Goal: Communication & Community: Answer question/provide support

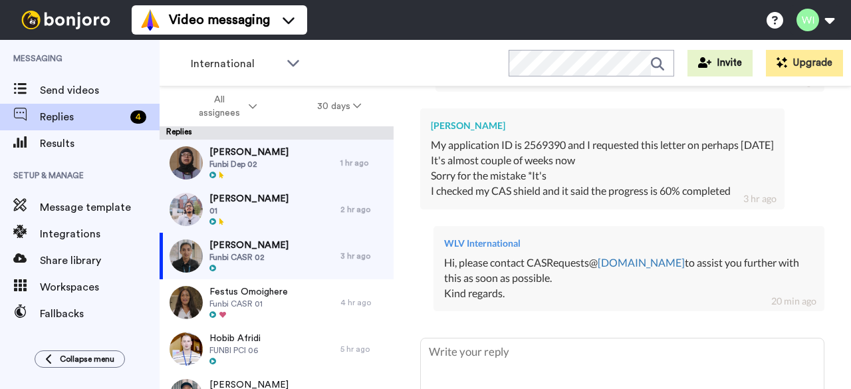
scroll to position [752, 0]
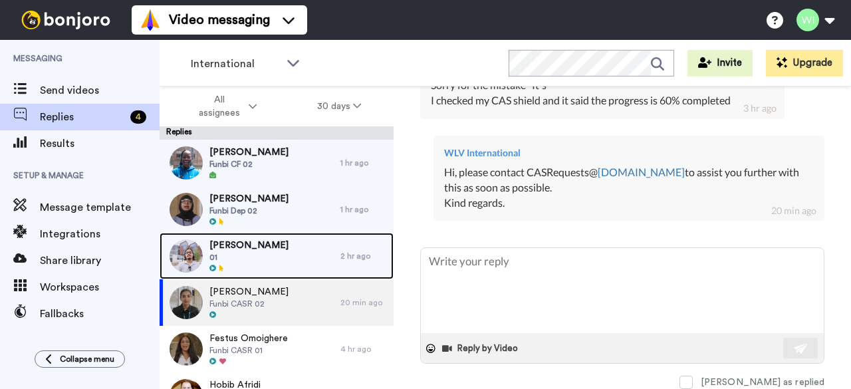
click at [261, 271] on div at bounding box center [249, 268] width 79 height 9
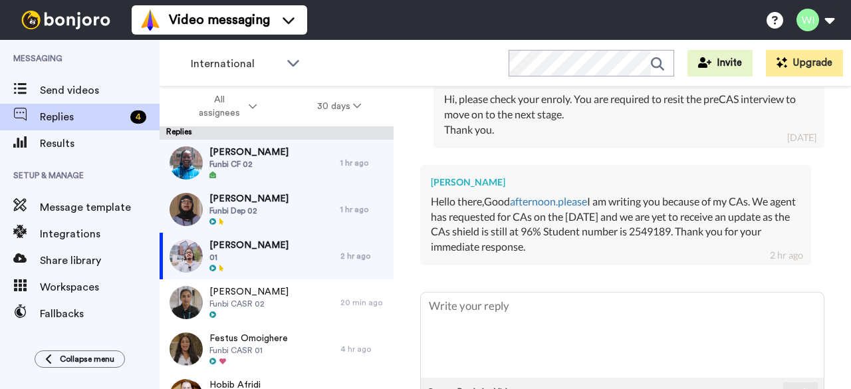
scroll to position [1531, 0]
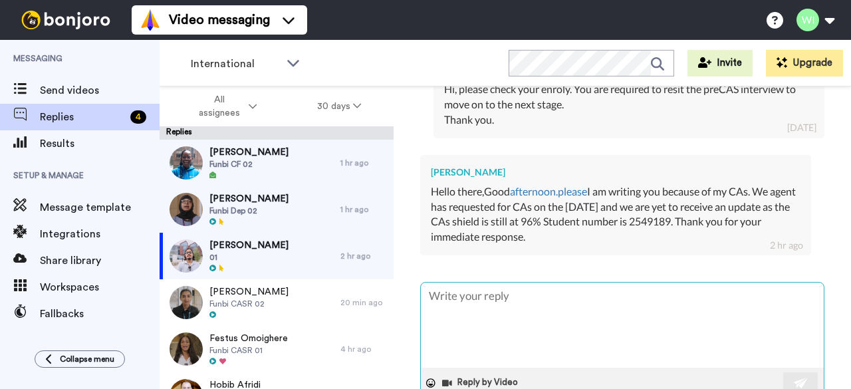
click at [551, 283] on textarea at bounding box center [622, 325] width 403 height 85
type textarea "x"
type textarea "H"
type textarea "x"
type textarea "Hi"
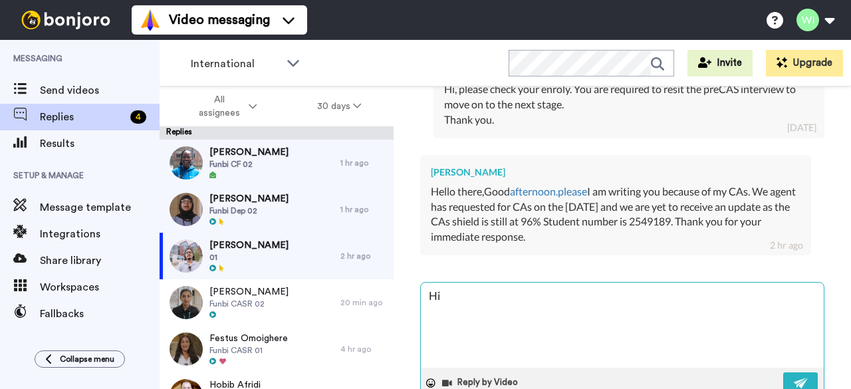
type textarea "x"
type textarea "Hi"
type textarea "x"
type textarea "Hi"
type textarea "x"
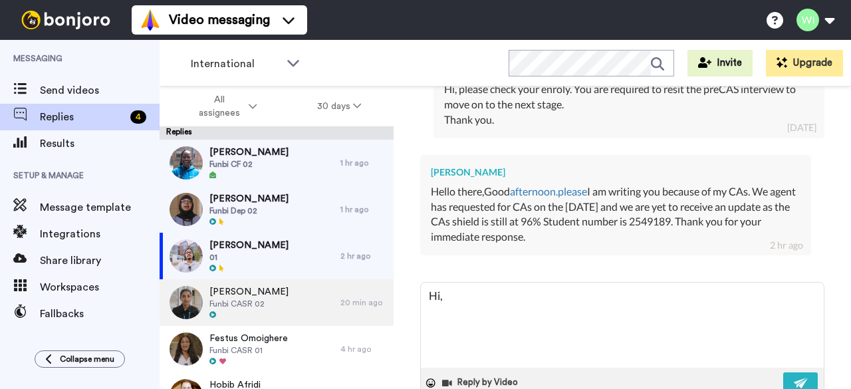
type textarea "Hi,"
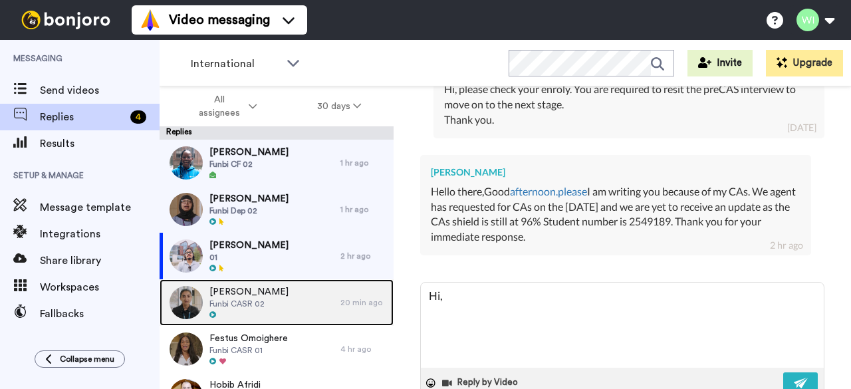
click at [231, 317] on div at bounding box center [249, 315] width 79 height 9
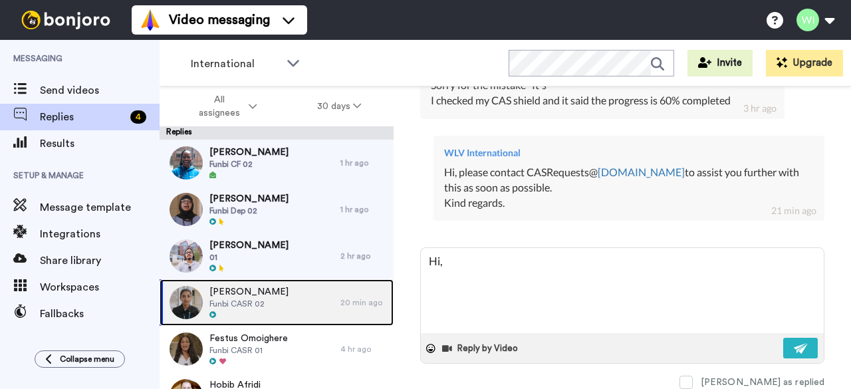
scroll to position [752, 0]
click at [331, 315] on div "[PERSON_NAME] Funbi CASR 02 20 min ago" at bounding box center [277, 302] width 234 height 47
click at [297, 305] on div "[PERSON_NAME] Funbi CASR 02" at bounding box center [250, 302] width 181 height 47
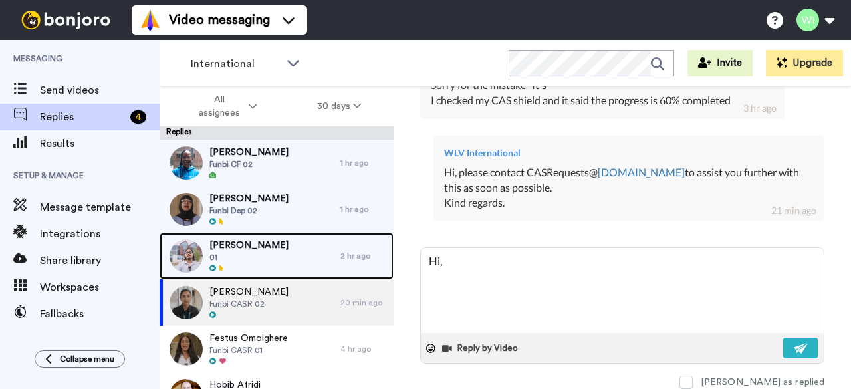
click at [276, 271] on div at bounding box center [249, 268] width 79 height 9
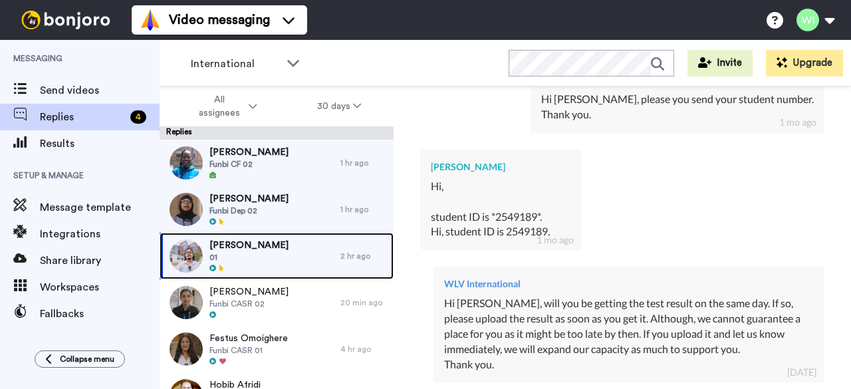
scroll to position [1531, 0]
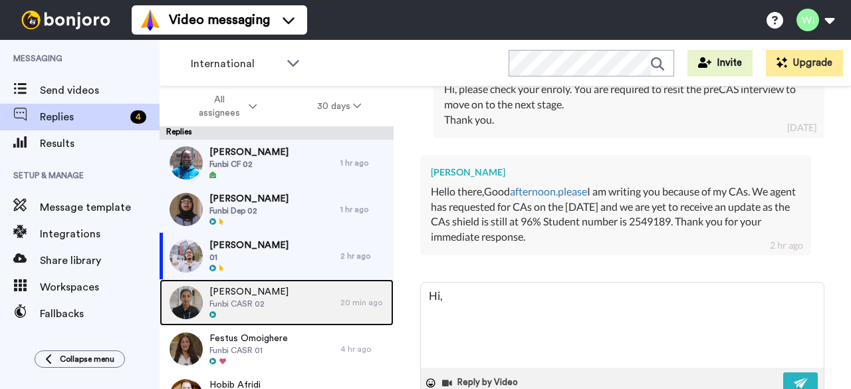
click at [277, 304] on div "[PERSON_NAME] Funbi CASR 02" at bounding box center [250, 302] width 181 height 47
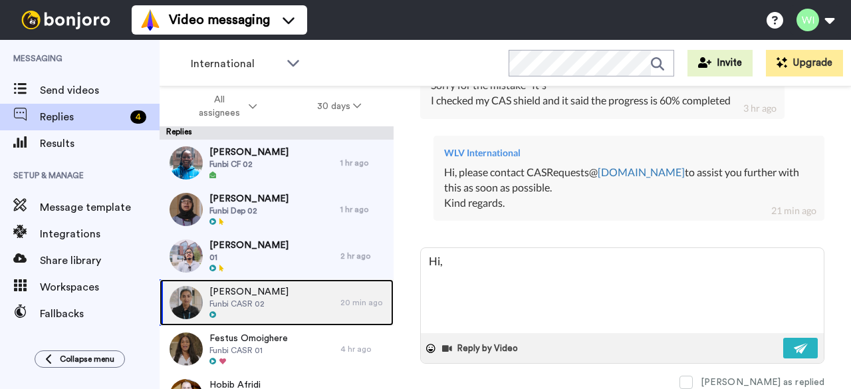
scroll to position [752, 0]
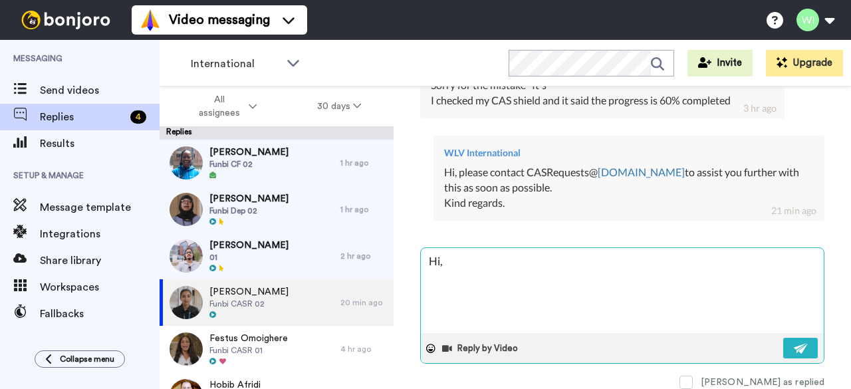
click at [455, 259] on textarea "Hi," at bounding box center [622, 290] width 403 height 85
type textarea "x"
type textarea "Hi"
type textarea "x"
type textarea "H"
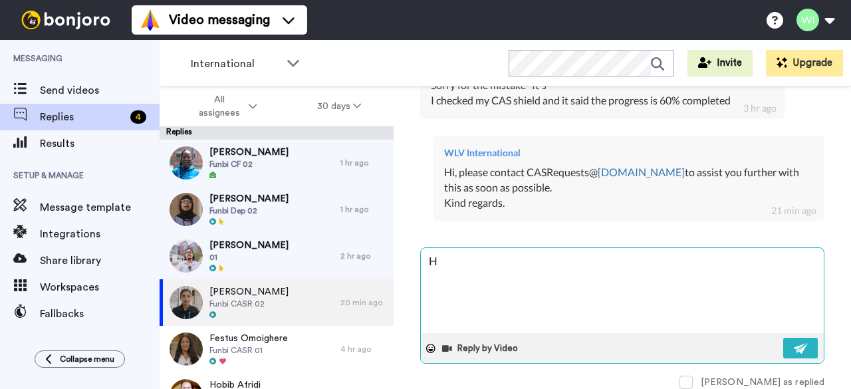
type textarea "x"
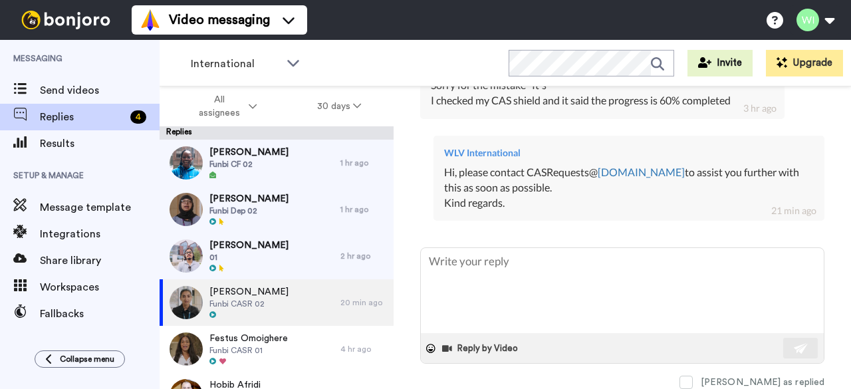
click at [416, 212] on div "[PERSON_NAME] SoundBetter Delete Open original Resend Funbi CASR 02 : [DATE] [E…" at bounding box center [623, 260] width 458 height 349
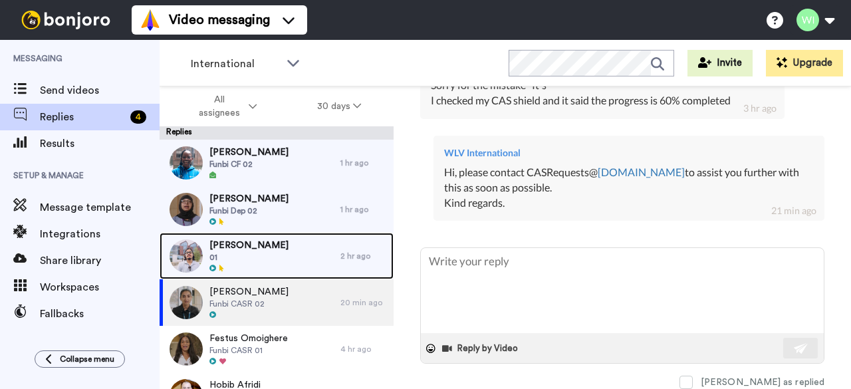
click at [313, 263] on div "[PERSON_NAME] 01" at bounding box center [250, 256] width 181 height 47
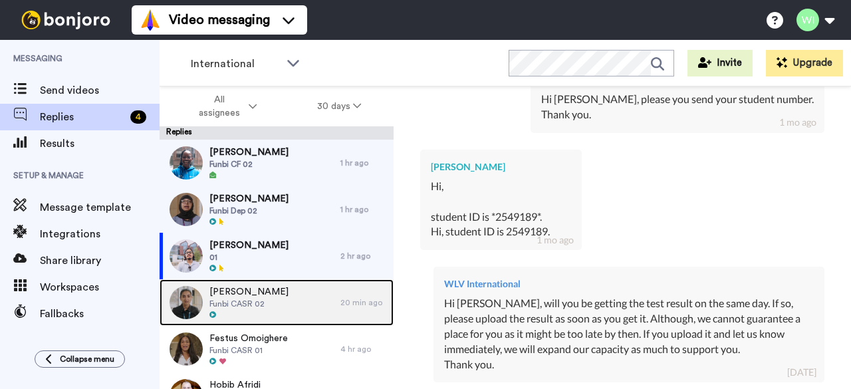
click at [303, 311] on div "[PERSON_NAME] Funbi CASR 02" at bounding box center [250, 302] width 181 height 47
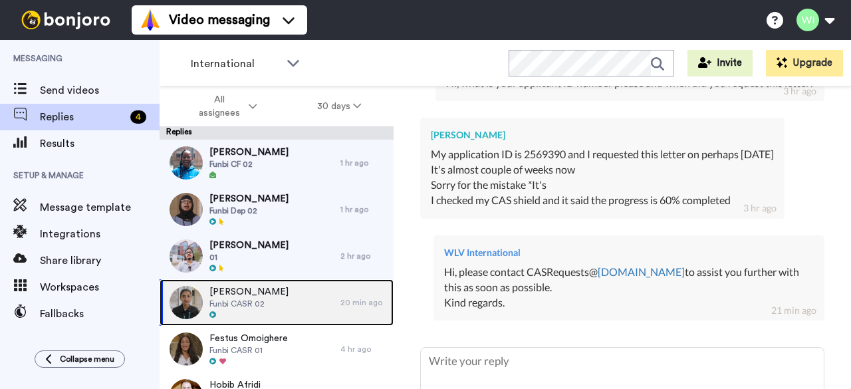
scroll to position [752, 0]
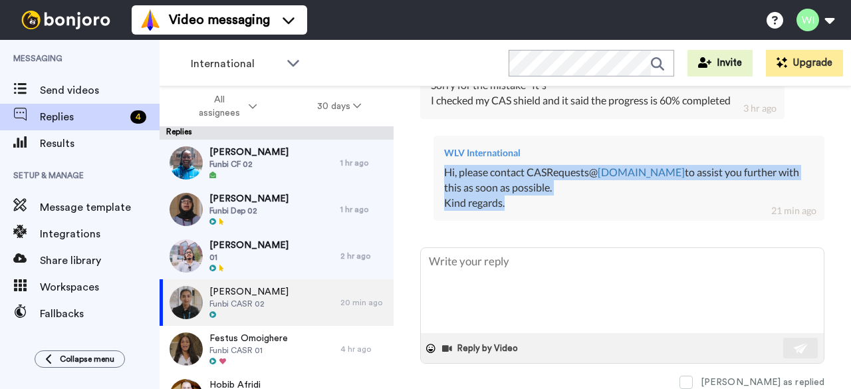
drag, startPoint x: 442, startPoint y: 164, endPoint x: 536, endPoint y: 195, distance: 98.9
click at [536, 195] on div "WLV International Hi, please contact CASRequests@ [DOMAIN_NAME] to assist you f…" at bounding box center [629, 179] width 391 height 86
copy div "Hi, please contact CASRequests@ [DOMAIN_NAME] to assist you further with this a…"
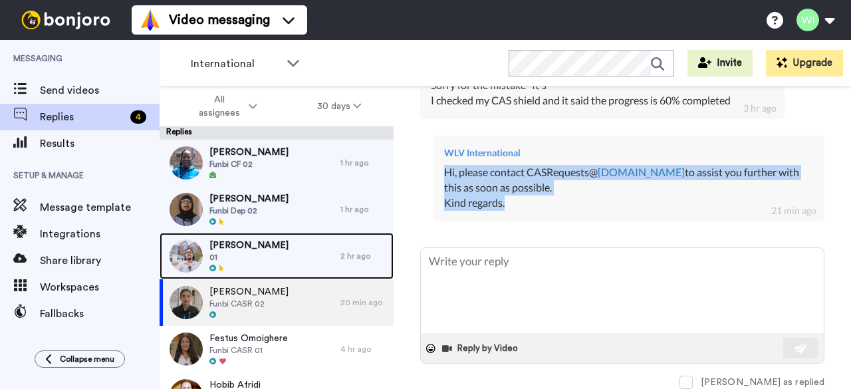
click at [273, 243] on span "[PERSON_NAME]" at bounding box center [249, 245] width 79 height 13
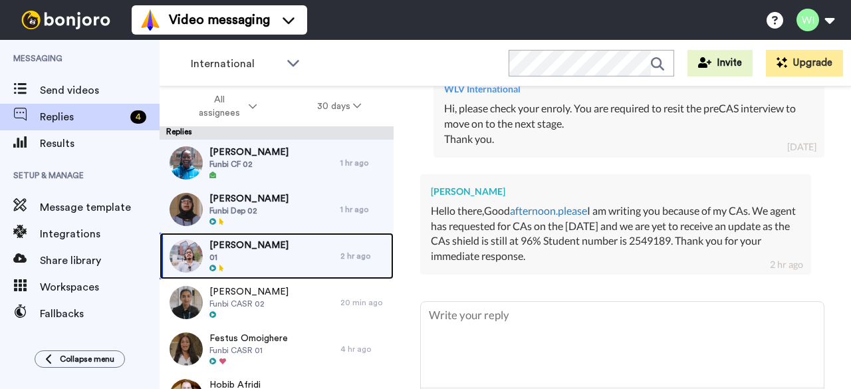
scroll to position [1556, 0]
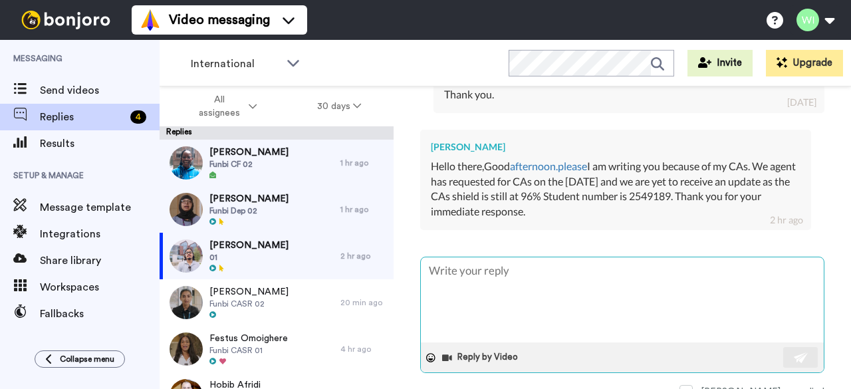
click at [501, 302] on textarea at bounding box center [622, 299] width 403 height 85
paste textarea "Hi, please contact [EMAIL_ADDRESS][DOMAIN_NAME] to assist you further with this…"
type textarea "x"
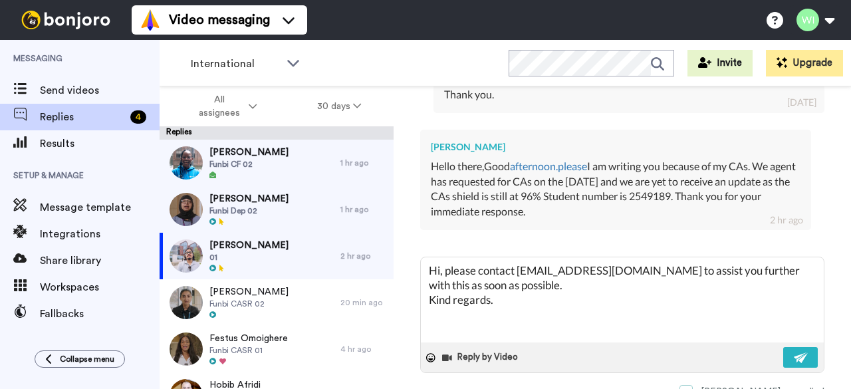
type textarea "Hi, please contact [EMAIL_ADDRESS][DOMAIN_NAME] to assist you further with this…"
click at [693, 385] on span at bounding box center [686, 391] width 13 height 13
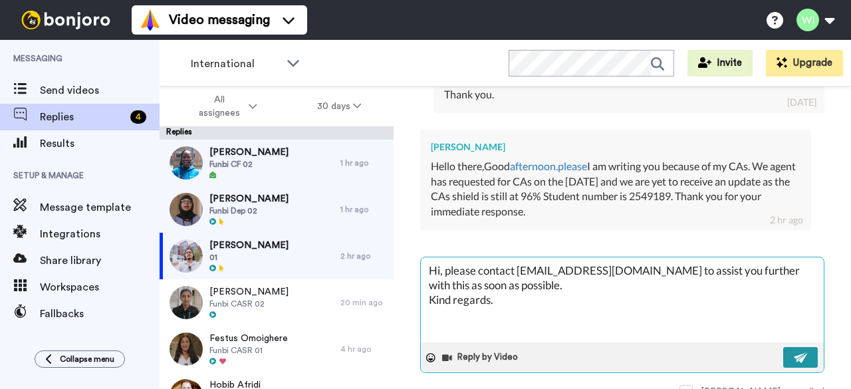
click at [803, 347] on button at bounding box center [801, 357] width 35 height 21
type textarea "x"
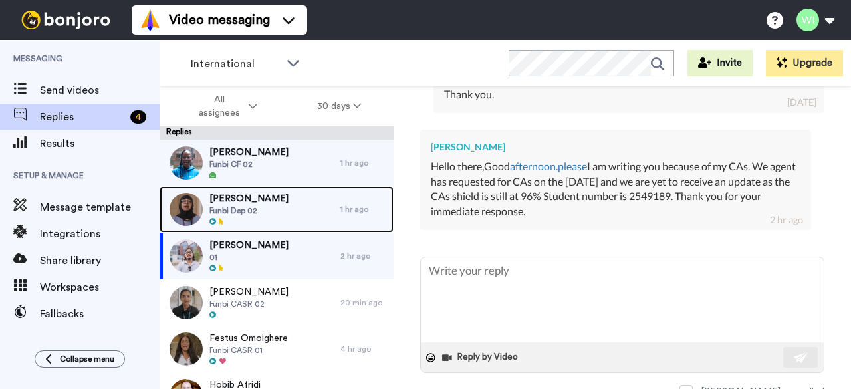
click at [269, 215] on span "Funbi Dep 02" at bounding box center [249, 211] width 79 height 11
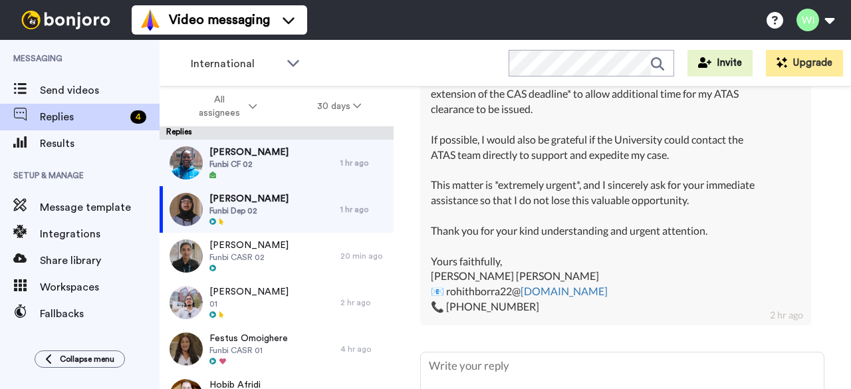
scroll to position [2791, 0]
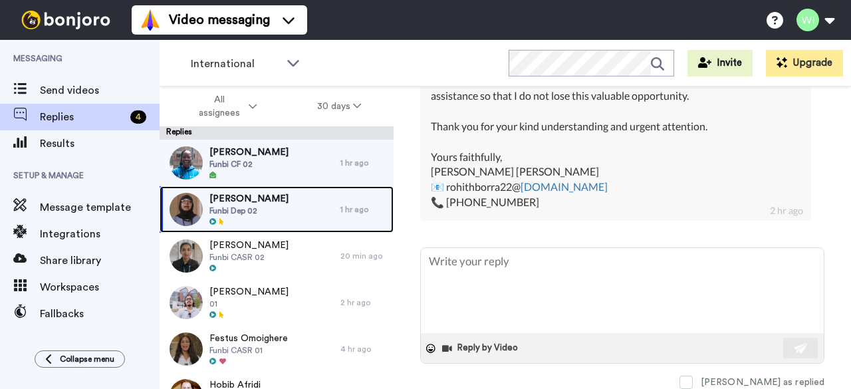
click at [299, 195] on div "[PERSON_NAME] Funbi Dep 02" at bounding box center [250, 209] width 181 height 47
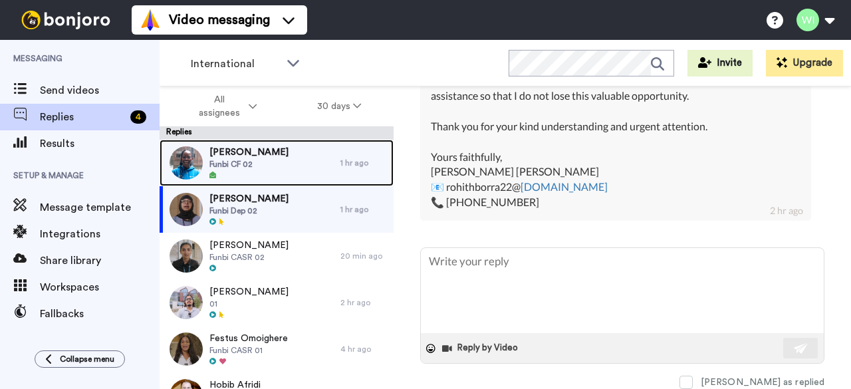
click at [295, 149] on div "[PERSON_NAME] Funbi CF 02" at bounding box center [250, 163] width 181 height 47
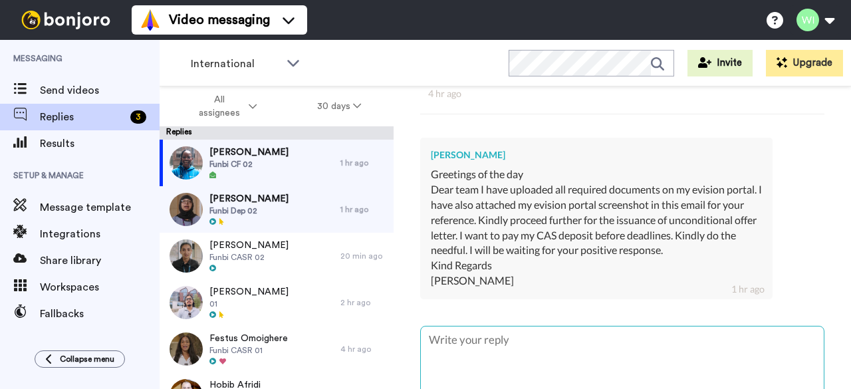
scroll to position [382, 0]
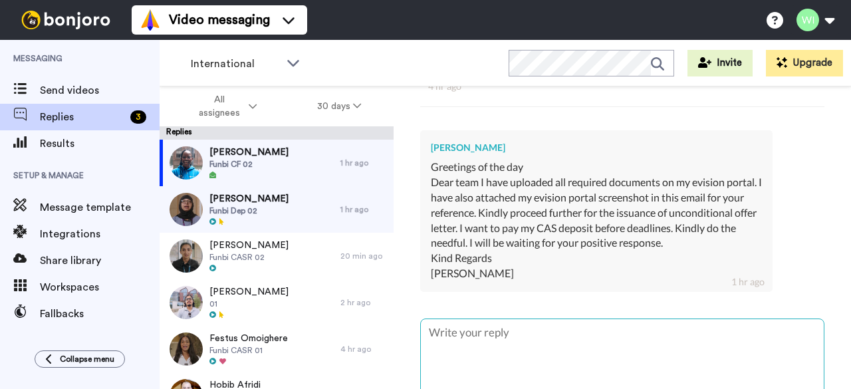
click at [490, 334] on textarea at bounding box center [622, 361] width 403 height 85
type textarea "x"
type textarea "H"
type textarea "x"
type textarea "HI"
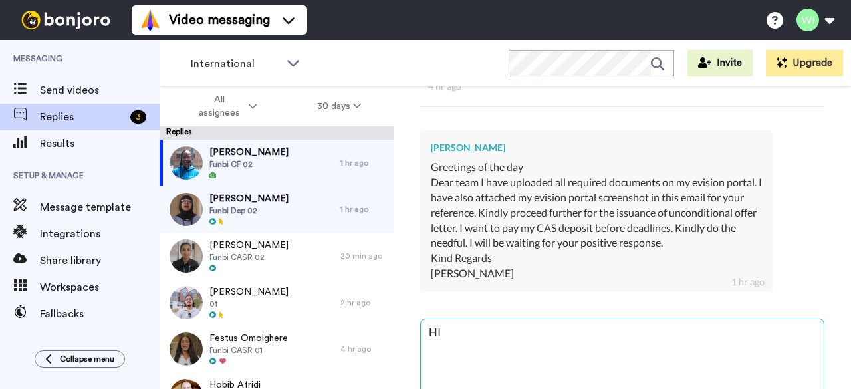
type textarea "x"
type textarea "H"
type textarea "x"
type textarea "H"
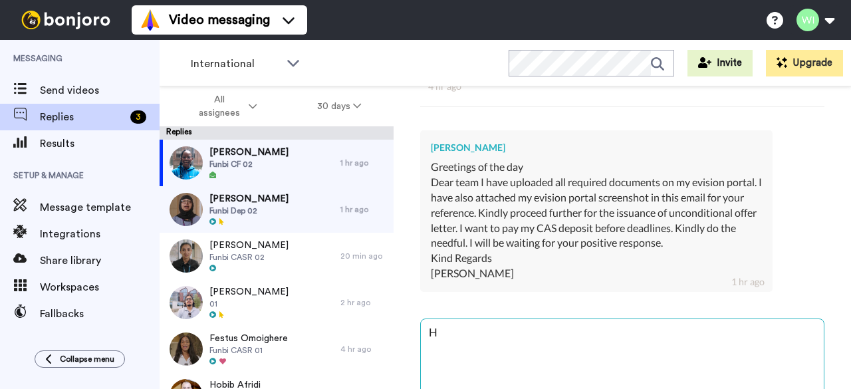
type textarea "x"
type textarea "Hi"
type textarea "x"
type textarea "Hi,"
type textarea "x"
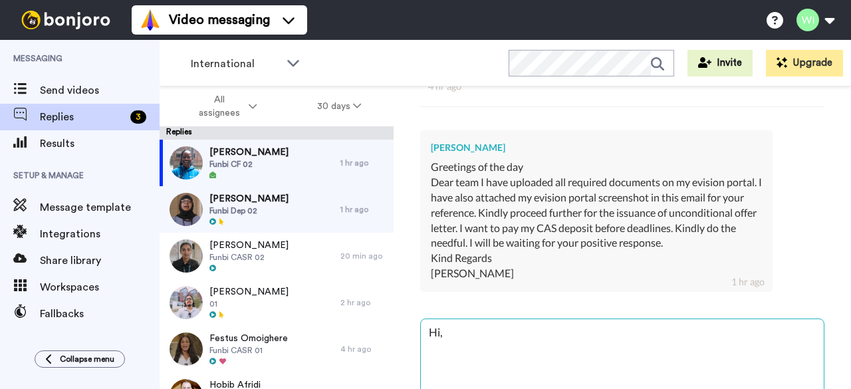
type textarea "Hi,"
type textarea "x"
type textarea "Hi, T"
type textarea "x"
type textarea "Hi,"
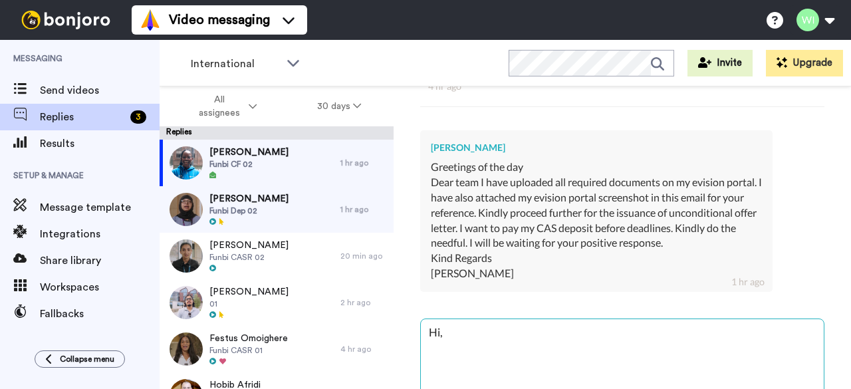
type textarea "x"
type textarea "Hi, T"
type textarea "x"
type textarea "Hi, Th"
type textarea "x"
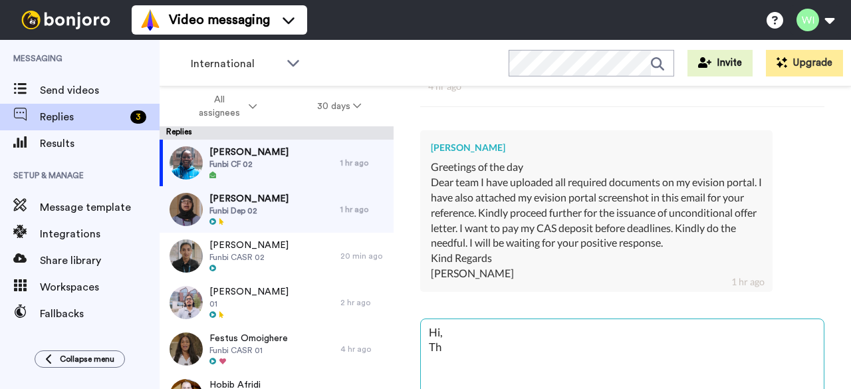
type textarea "Hi, Tha"
type textarea "x"
type textarea "Hi, Than"
type textarea "x"
type textarea "Hi, Thank"
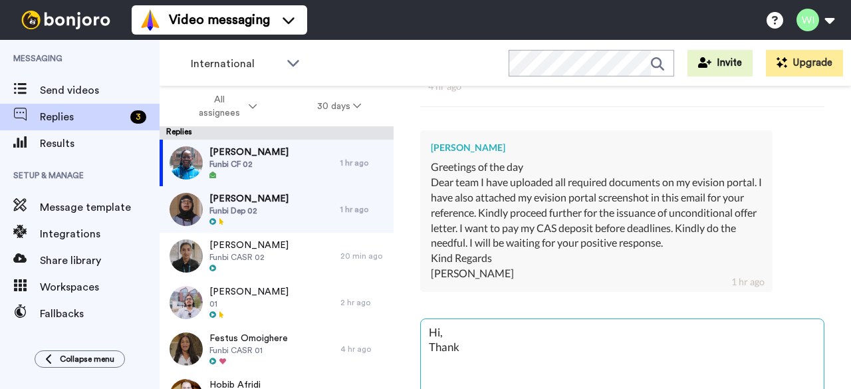
type textarea "x"
type textarea "Hi, Thank"
type textarea "x"
type textarea "Hi, Thank y"
type textarea "x"
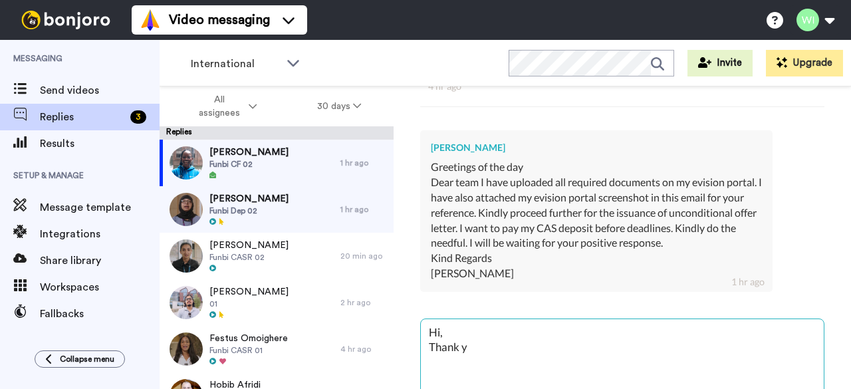
type textarea "Hi, Thank yo"
type textarea "x"
type textarea "Hi, Thank you"
type textarea "x"
type textarea "Hi, Thank you"
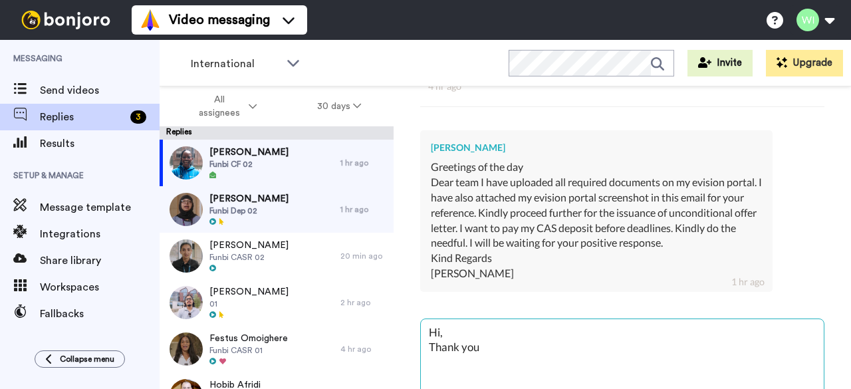
type textarea "x"
type textarea "Hi, Thank you fo"
type textarea "x"
type textarea "Hi, Thank you for"
type textarea "x"
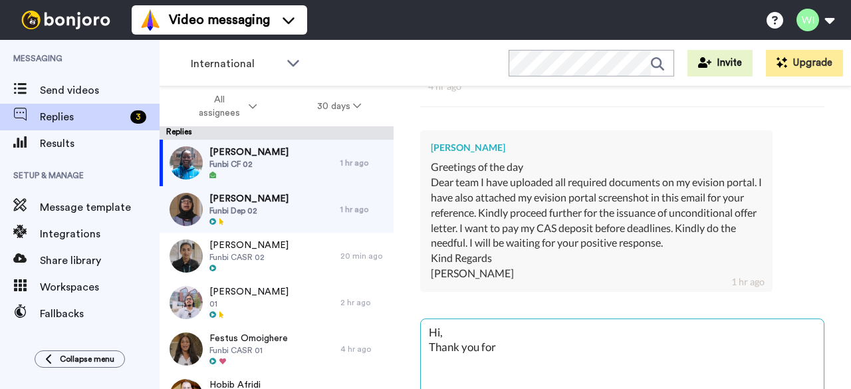
type textarea "Hi, Thank you for"
type textarea "x"
type textarea "Hi, Thank you for u"
type textarea "x"
type textarea "Hi, Thank you for up"
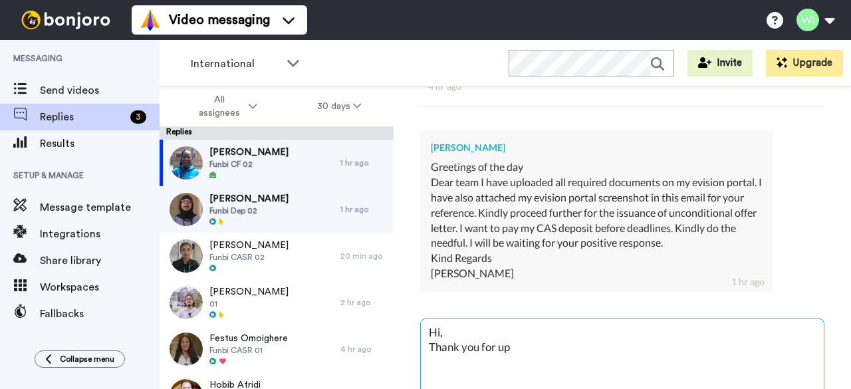
type textarea "x"
type textarea "Hi, Thank you for upl"
type textarea "x"
type textarea "Hi, Thank you for uplo"
type textarea "x"
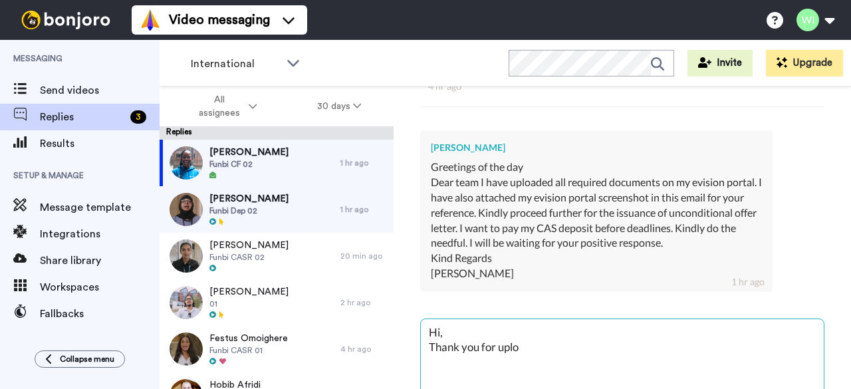
type textarea "Hi, Thank you for uploa"
type textarea "x"
type textarea "Hi, Thank you for upload"
type textarea "x"
type textarea "Hi, Thank you for uploadi"
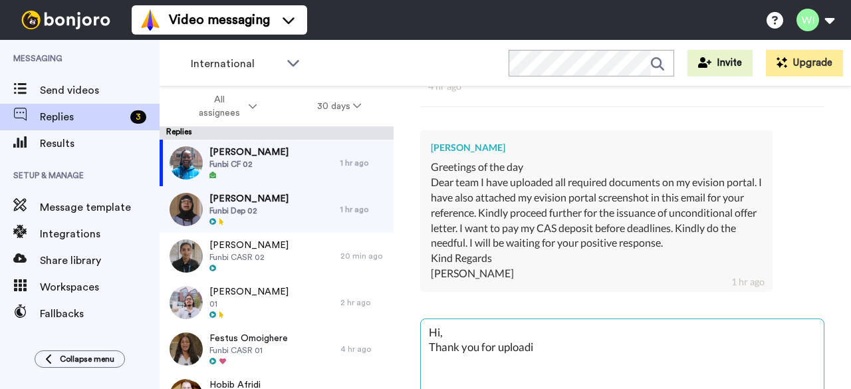
type textarea "x"
type textarea "Hi, Thank you for uploadin"
type textarea "x"
type textarea "Hi, Thank you for uploading"
type textarea "x"
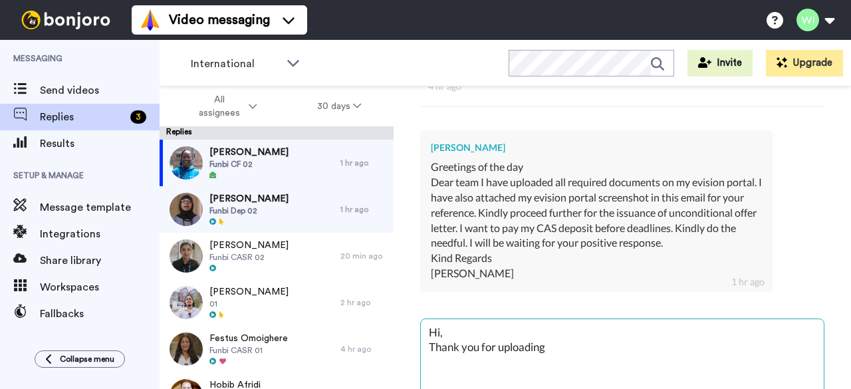
type textarea "Hi, Thank you for uploading"
type textarea "x"
type textarea "Hi, Thank you for uploading a"
type textarea "x"
type textarea "Hi, Thank you for uploading al"
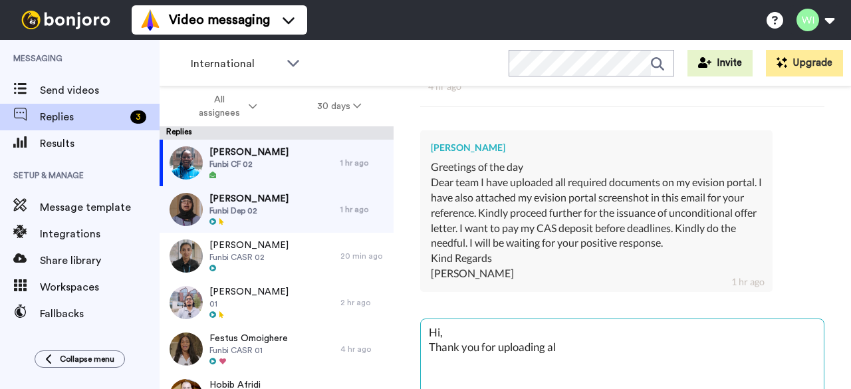
type textarea "x"
type textarea "Hi, Thank you for uploading all"
type textarea "x"
type textarea "Hi, Thank you for uploading all"
type textarea "x"
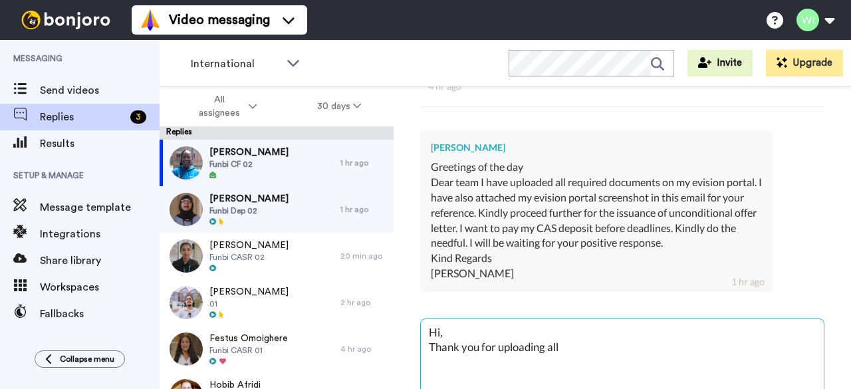
type textarea "Hi, Thank you for uploading all r"
type textarea "x"
type textarea "Hi, Thank you for uploading all re"
type textarea "x"
type textarea "Hi, Thank you for uploading all requ"
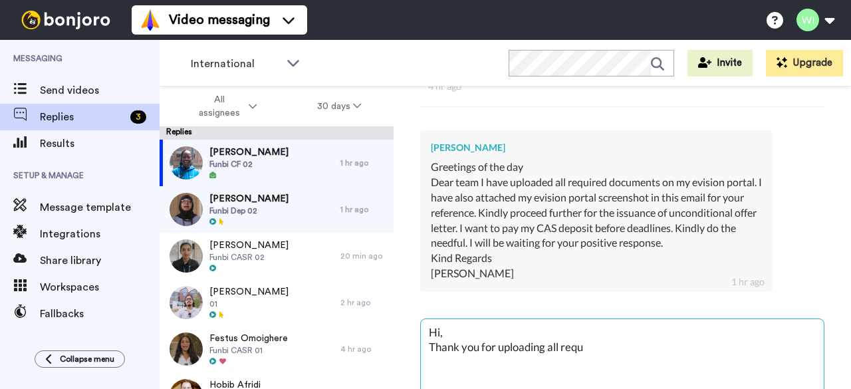
type textarea "x"
type textarea "Hi, Thank you for uploading all requi"
type textarea "x"
type textarea "Hi, Thank you for uploading all requir"
type textarea "x"
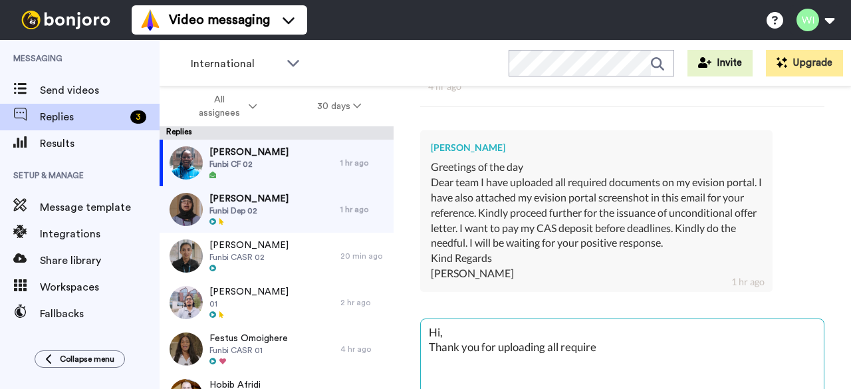
type textarea "Hi, Thank you for uploading all required"
type textarea "x"
type textarea "Hi, Thank you for uploading all required"
type textarea "x"
type textarea "Hi, Thank you for uploading all required d"
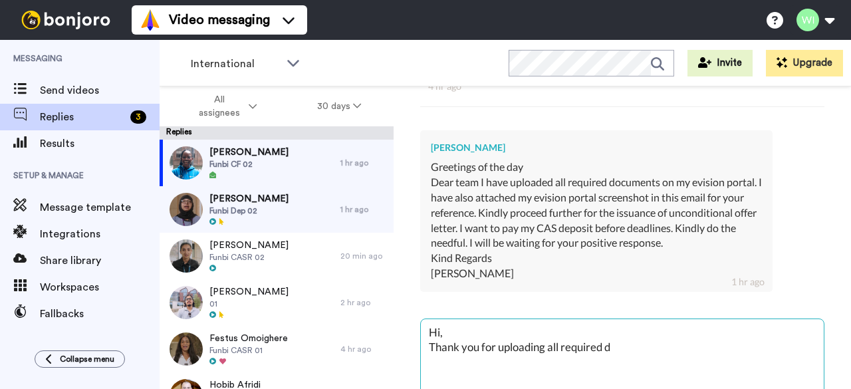
type textarea "x"
type textarea "Hi, Thank you for uploading all required do"
type textarea "x"
type textarea "Hi, Thank you for uploading all required doc"
type textarea "x"
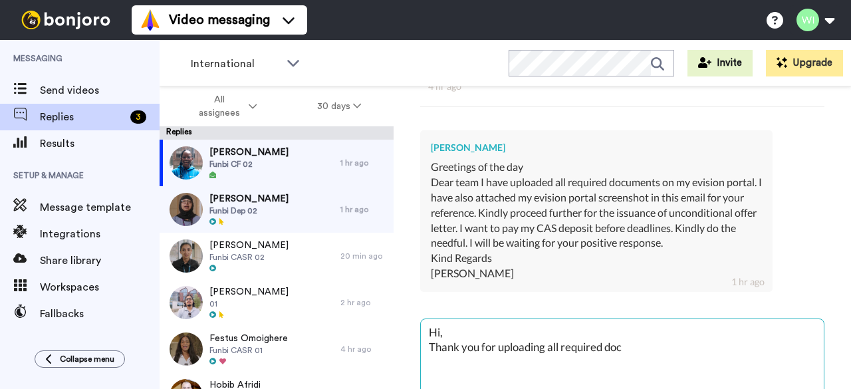
type textarea "Hi, Thank you for uploading all required docu"
type textarea "x"
type textarea "Hi, Thank you for uploading all required docum"
type textarea "x"
type textarea "Hi, Thank you for uploading all required documn"
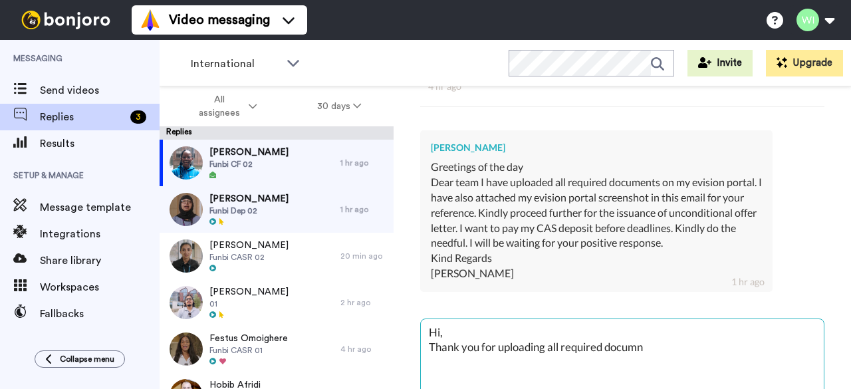
type textarea "x"
type textarea "Hi, Thank you for uploading all required documne"
type textarea "x"
type textarea "Hi, Thank you for uploading all required documnet"
type textarea "x"
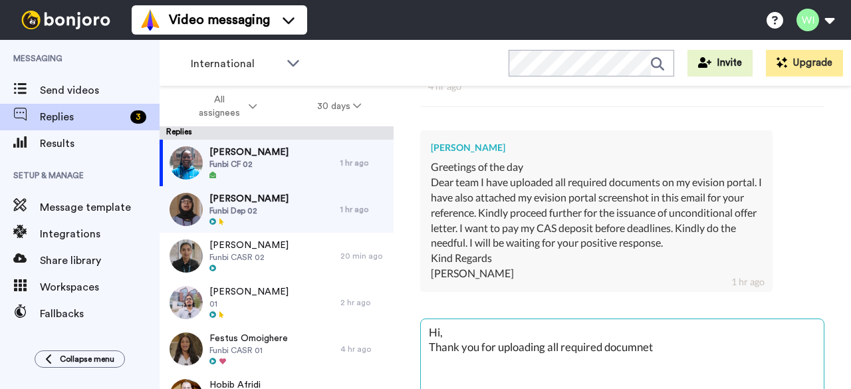
type textarea "Hi, Thank you for uploading all required documne"
type textarea "x"
type textarea "Hi, Thank you for uploading all required documn"
type textarea "x"
type textarea "Hi, Thank you for uploading all required docum"
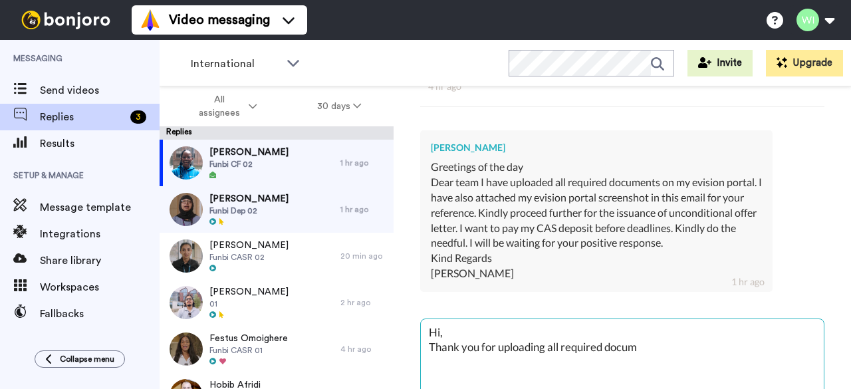
type textarea "x"
type textarea "Hi, Thank you for uploading all required docume"
type textarea "x"
type textarea "Hi, Thank you for uploading all required documen"
type textarea "x"
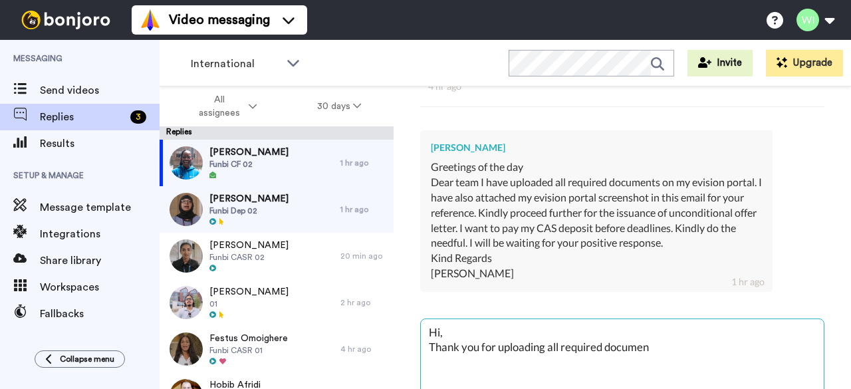
type textarea "Hi, Thank you for uploading all required document"
type textarea "x"
type textarea "Hi, Thank you for uploading all required document."
type textarea "x"
type textarea "Hi, Thank you for uploading all required document."
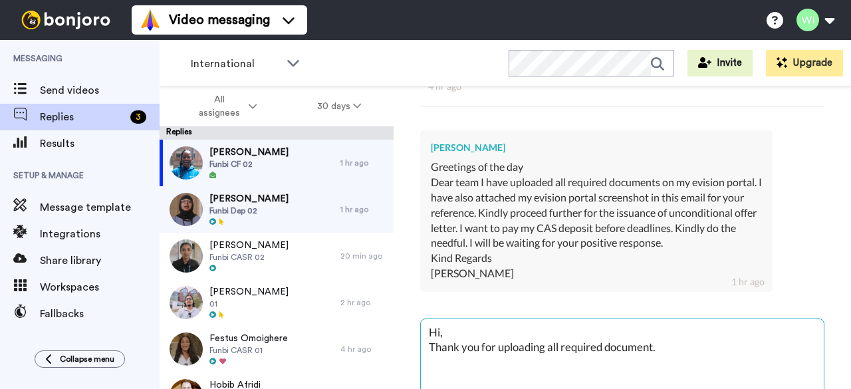
type textarea "x"
type textarea "Hi, Thank you for uploading all required document. P"
type textarea "x"
type textarea "Hi, Thank you for uploading all required document. Pl"
type textarea "x"
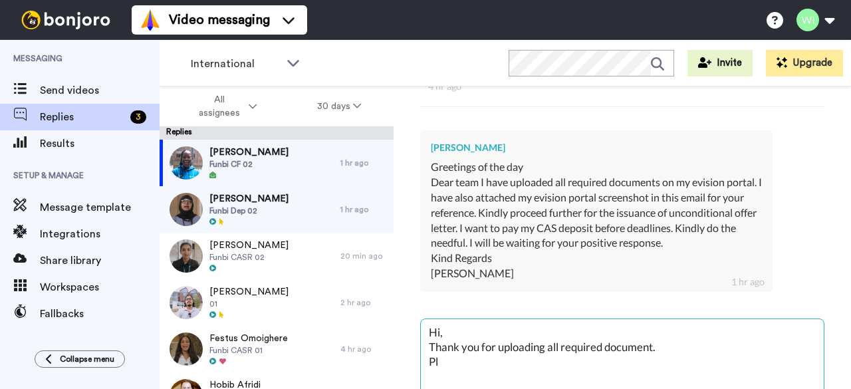
type textarea "Hi, Thank you for uploading all required document. Pls"
type textarea "x"
type textarea "Hi, Thank you for uploading all required document. Pl"
type textarea "x"
type textarea "Hi, Thank you for uploading all required document. Ple"
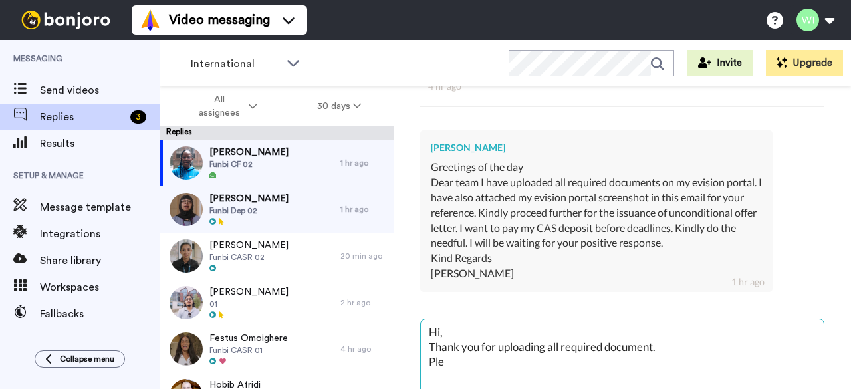
type textarea "x"
type textarea "Hi, Thank you for uploading all required document. [GEOGRAPHIC_DATA]"
type textarea "x"
type textarea "Hi, Thank you for uploading all required document. Pleas"
type textarea "x"
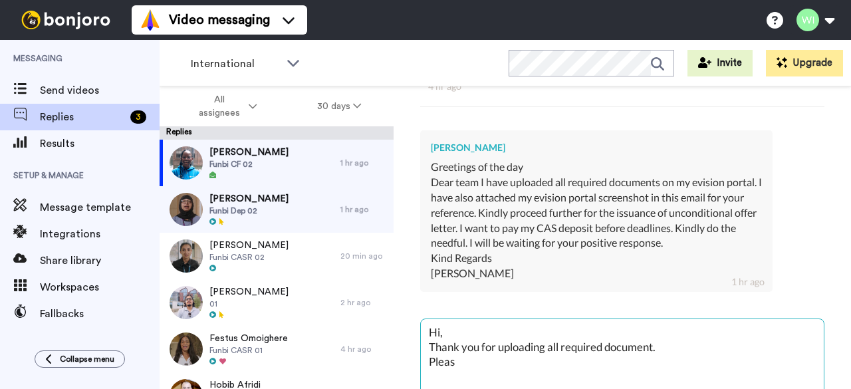
type textarea "Hi, Thank you for uploading all required document. Please"
type textarea "x"
type textarea "Hi, Thank you for uploading all required document. Please"
type textarea "x"
type textarea "Hi, Thank you for uploading all required document. Please n"
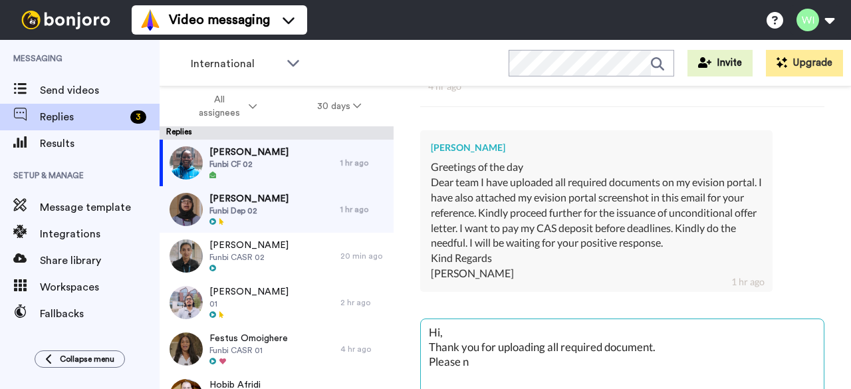
type textarea "x"
type textarea "Hi, Thank you for uploading all required document. Please no"
type textarea "x"
type textarea "Hi, Thank you for uploading all required document. Please not"
type textarea "x"
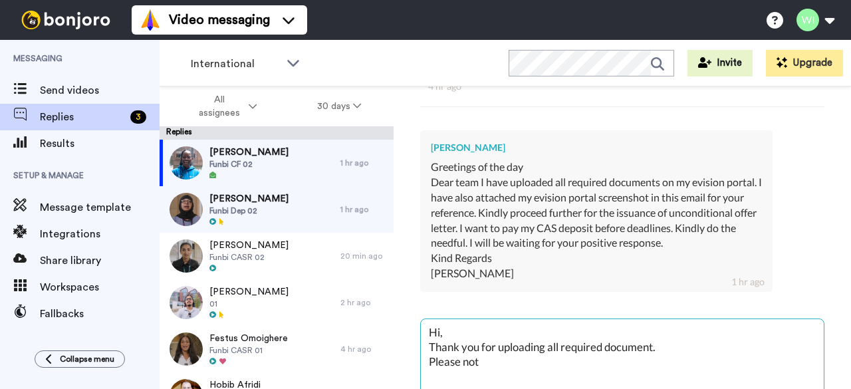
type textarea "Hi, Thank you for uploading all required document. Please note"
type textarea "x"
type textarea "Hi, Thank you for uploading all required document. Please note"
type textarea "x"
type textarea "Hi, Thank you for uploading all required document. Please note t"
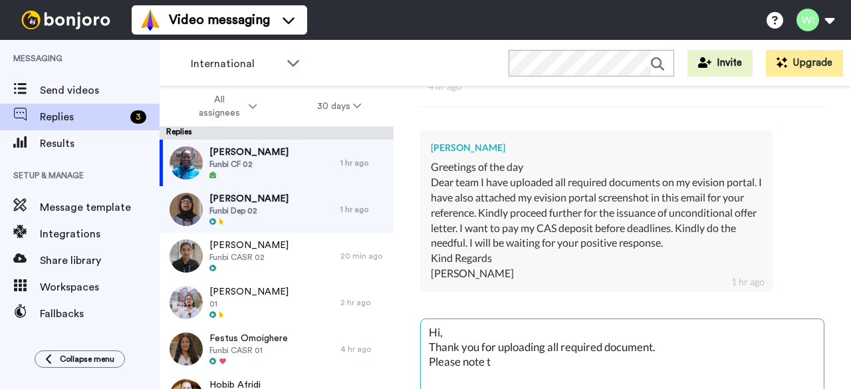
type textarea "x"
type textarea "Hi, Thank you for uploading all required document. Please note th"
type textarea "x"
type textarea "Hi, Thank you for uploading all required document. Please note tha"
type textarea "x"
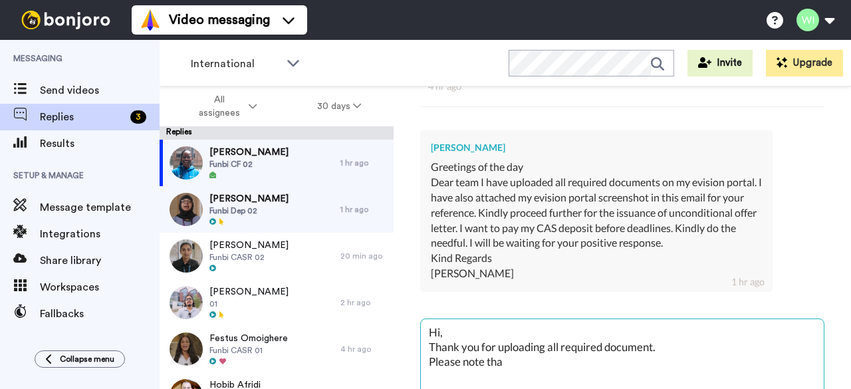
type textarea "Hi, Thank you for uploading all required document. Please note that"
type textarea "x"
type textarea "Hi, Thank you for uploading all required document. Please note that"
type textarea "x"
type textarea "Hi, Thank you for uploading all required document. Please note that t"
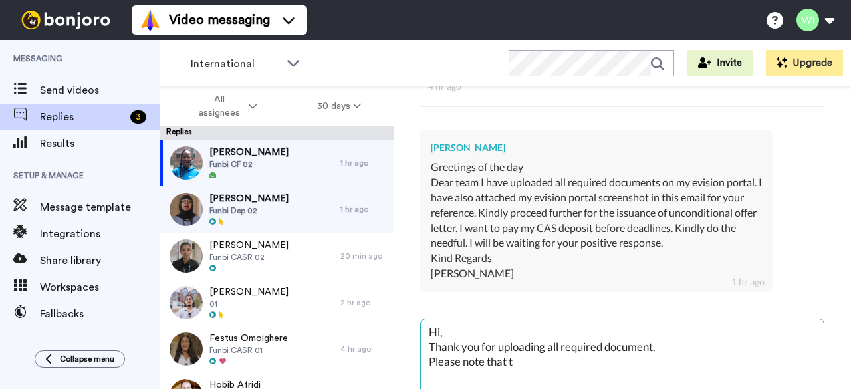
type textarea "x"
type textarea "Hi, Thank you for uploading all required document. Please note that th"
type textarea "x"
type textarea "Hi, Thank you for uploading all required document. Please note that the"
type textarea "x"
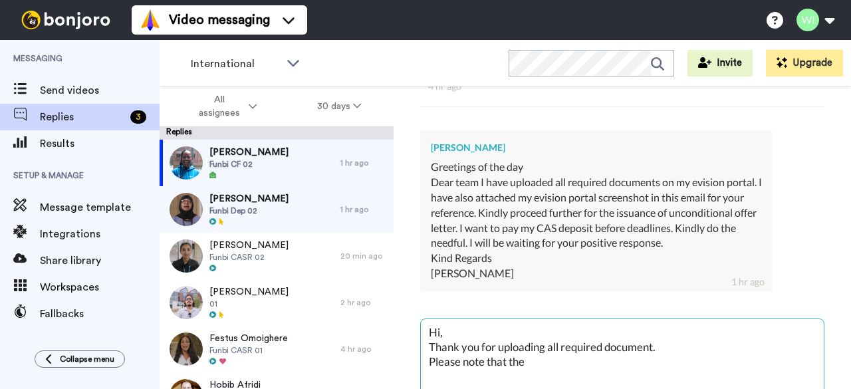
type textarea "Hi, Thank you for uploading all required document. Please note that the"
type textarea "x"
type textarea "Hi, Thank you for uploading all required document. Please note that the r"
type textarea "x"
type textarea "Hi, Thank you for uploading all required document. Please note that the re"
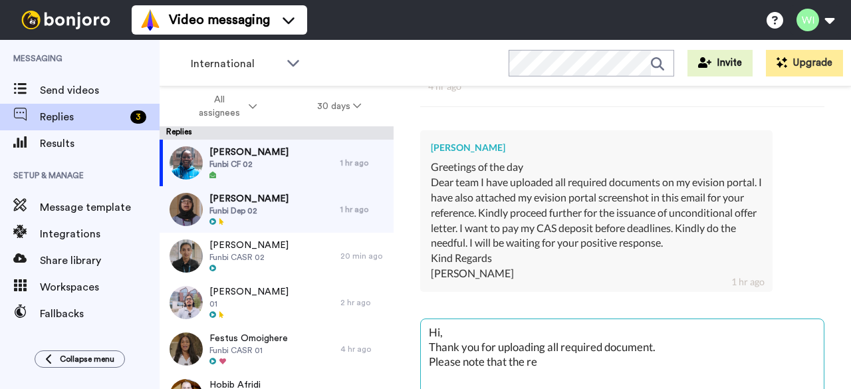
type textarea "x"
type textarea "Hi, Thank you for uploading all required document. Please note that the rel"
type textarea "x"
type textarea "Hi, Thank you for uploading all required document. Please note that the rele"
type textarea "x"
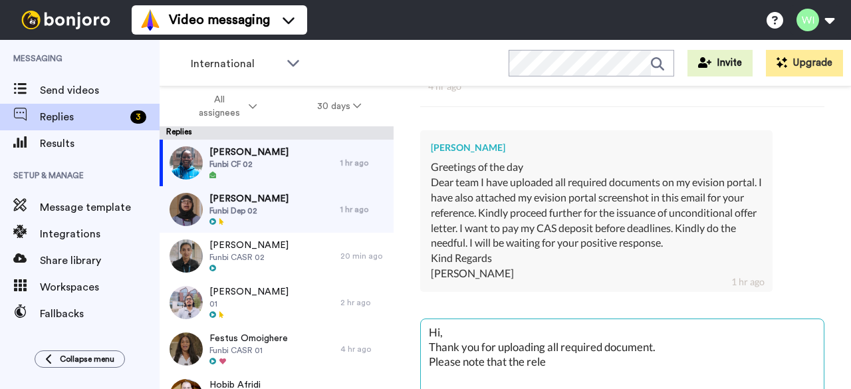
type textarea "Hi, Thank you for uploading all required document. Please note that the relev"
type textarea "x"
type textarea "Hi, Thank you for uploading all required document. Please note that the releve"
type textarea "x"
type textarea "Hi, Thank you for uploading all required document. Please note that the relev"
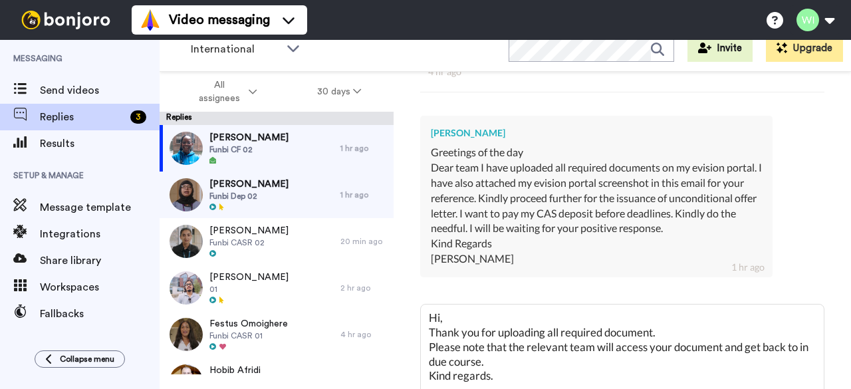
scroll to position [460, 0]
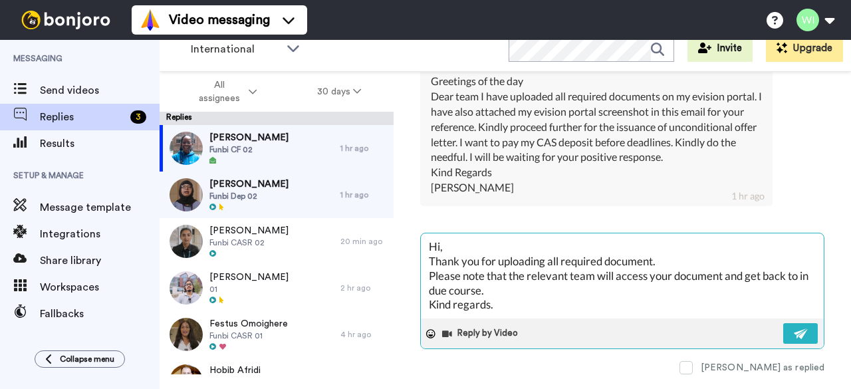
click at [723, 271] on textarea "Hi, Thank you for uploading all required document. Please note that the relevan…" at bounding box center [622, 275] width 403 height 85
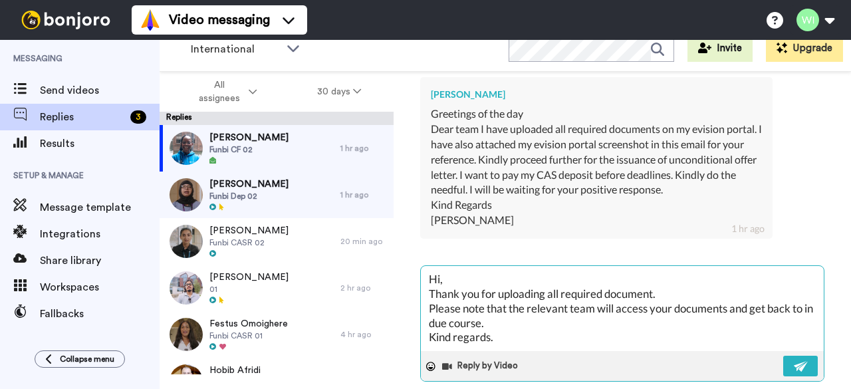
scroll to position [438, 0]
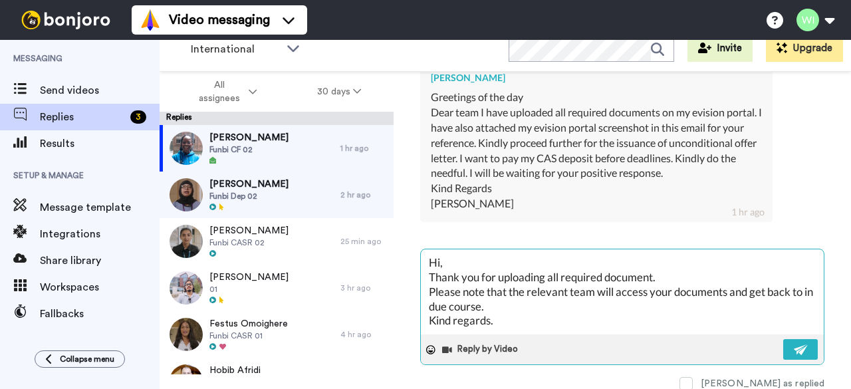
click at [650, 293] on textarea "Hi, Thank you for uploading all required document. Please note that the relevan…" at bounding box center [622, 291] width 403 height 85
click at [439, 307] on textarea "Hi, Thank you for uploading all required document. Please note that the relevan…" at bounding box center [622, 291] width 403 height 85
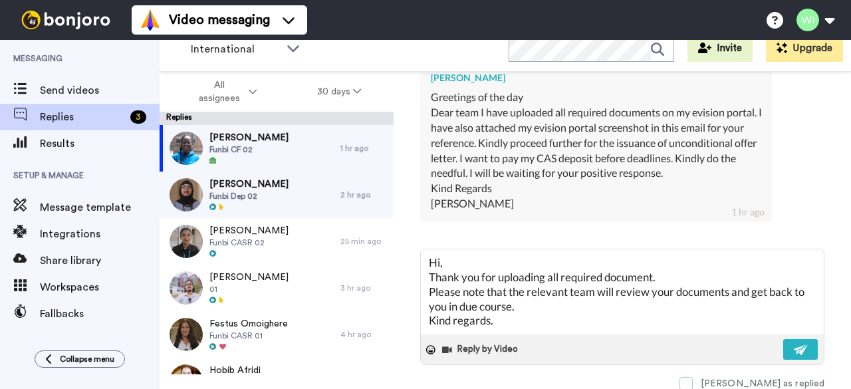
click at [693, 377] on span at bounding box center [686, 383] width 13 height 13
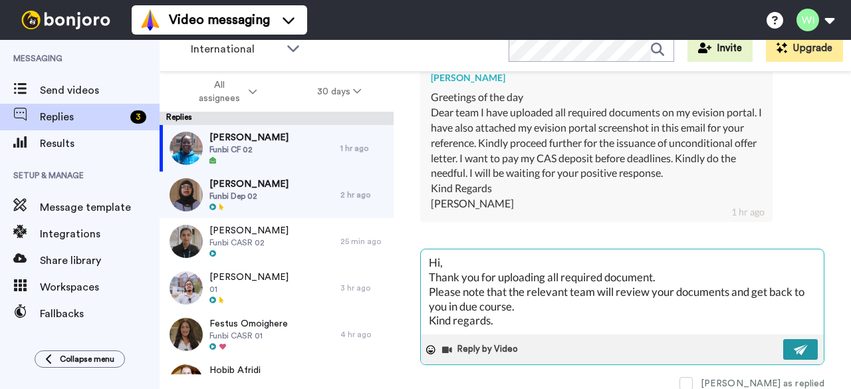
click at [794, 346] on img at bounding box center [801, 350] width 15 height 11
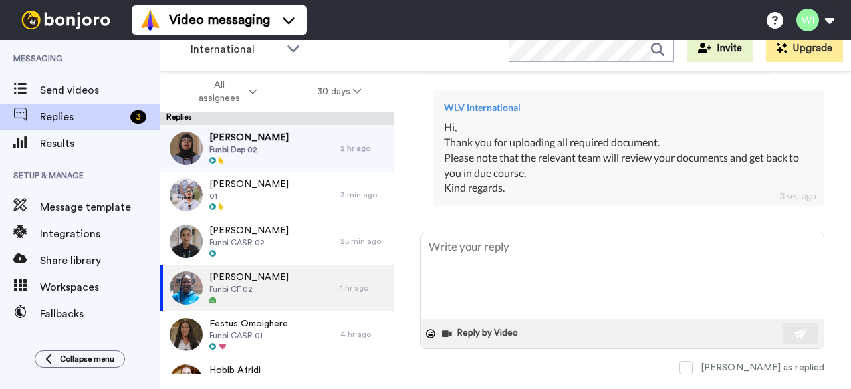
scroll to position [592, 0]
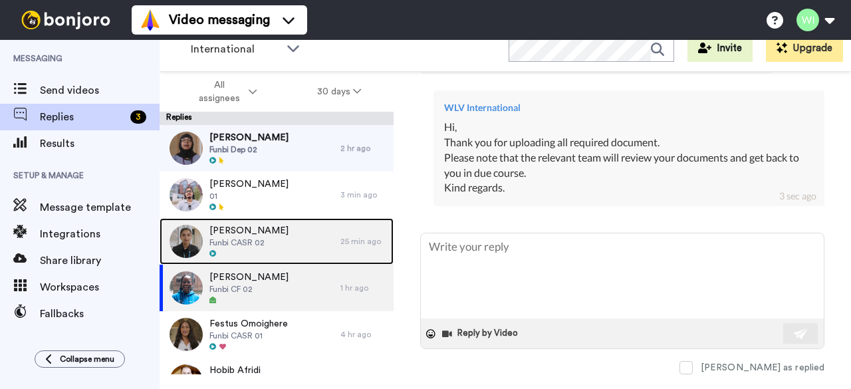
click at [289, 227] on div "[PERSON_NAME] Funbi CASR 02" at bounding box center [250, 241] width 181 height 47
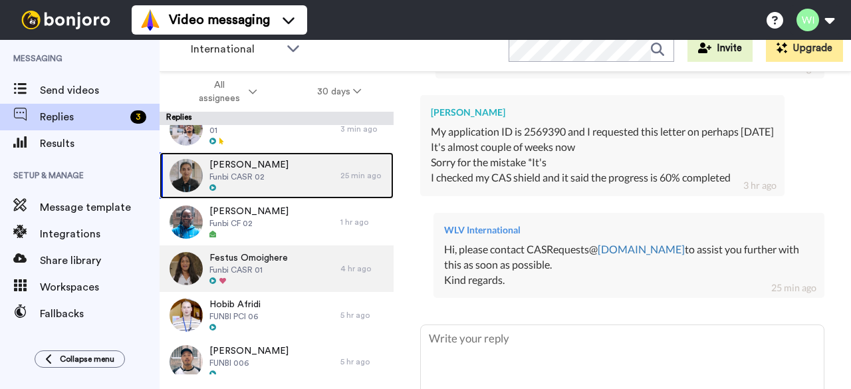
scroll to position [67, 0]
